Goal: Information Seeking & Learning: Learn about a topic

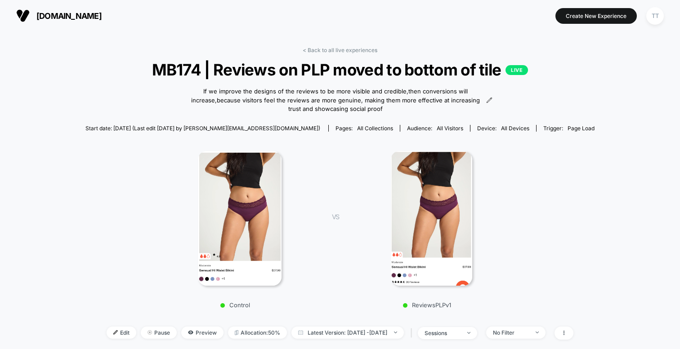
click at [79, 17] on span "[DOMAIN_NAME]" at bounding box center [68, 15] width 65 height 9
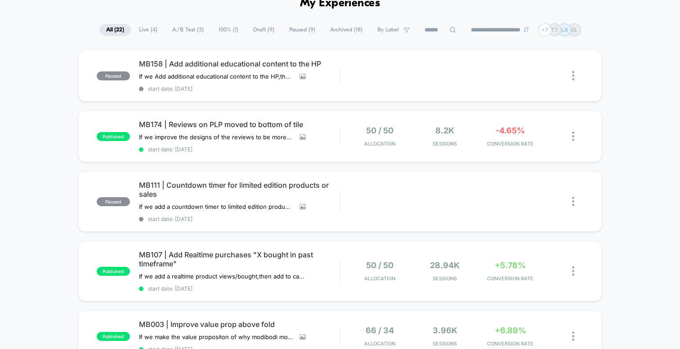
scroll to position [56, 0]
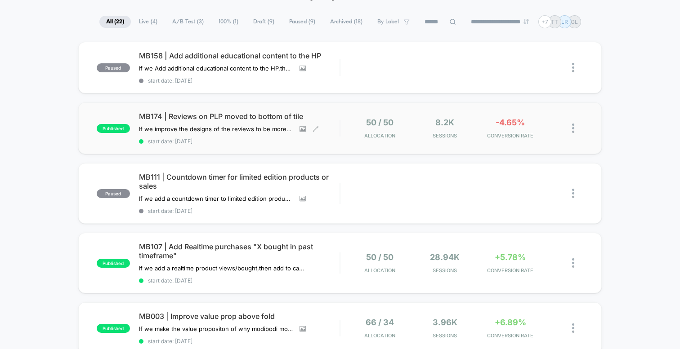
click at [329, 119] on span "MB174 | Reviews on PLP moved to bottom of tile" at bounding box center [239, 116] width 201 height 9
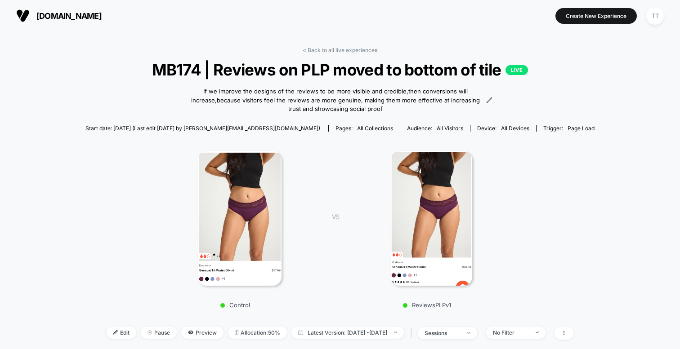
drag, startPoint x: 319, startPoint y: 51, endPoint x: 382, endPoint y: 11, distance: 74.7
click at [0, 0] on div "[DOMAIN_NAME] Create New Experience TT [DOMAIN_NAME] < Back to all live experie…" at bounding box center [340, 174] width 680 height 349
